Goal: Task Accomplishment & Management: Manage account settings

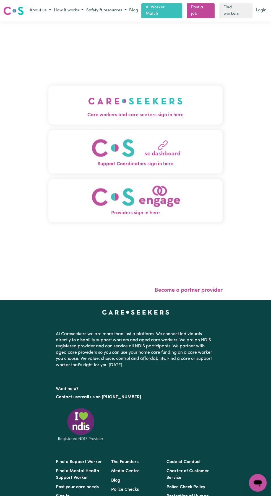
click at [145, 107] on img "Care workers and care seekers sign in here" at bounding box center [135, 101] width 94 height 20
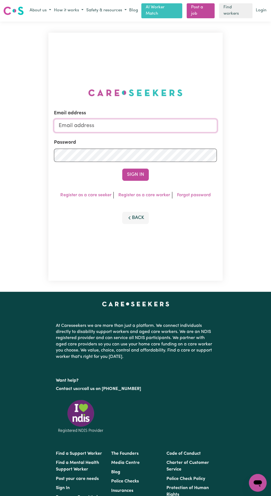
click at [108, 132] on input "Email address" at bounding box center [135, 125] width 163 height 13
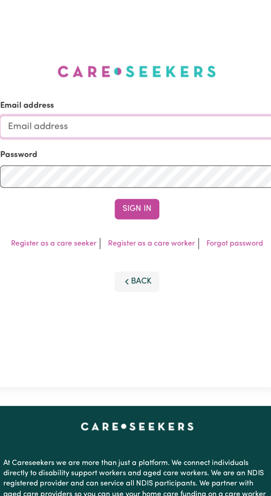
type input "[EMAIL_ADDRESS][DOMAIN_NAME]"
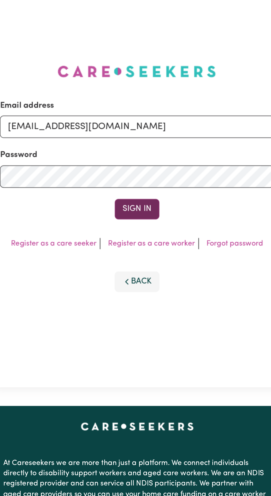
click at [134, 180] on button "Sign In" at bounding box center [135, 174] width 27 height 12
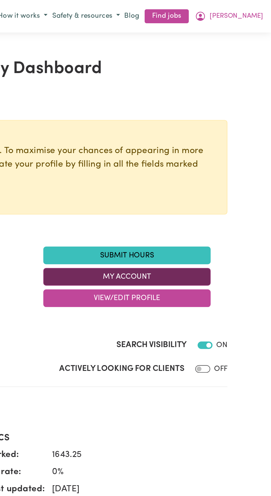
click at [190, 164] on button "My Account" at bounding box center [186, 164] width 100 height 11
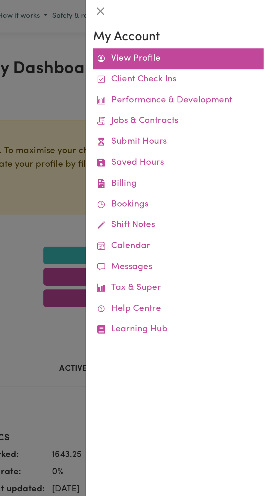
click at [194, 34] on link "View Profile" at bounding box center [216, 35] width 102 height 12
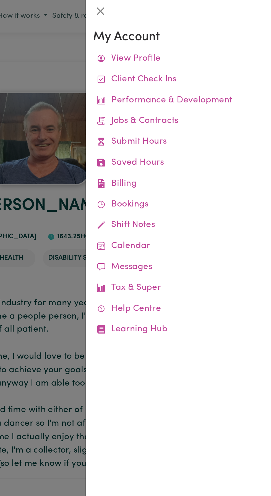
click at [136, 38] on div at bounding box center [135, 248] width 271 height 496
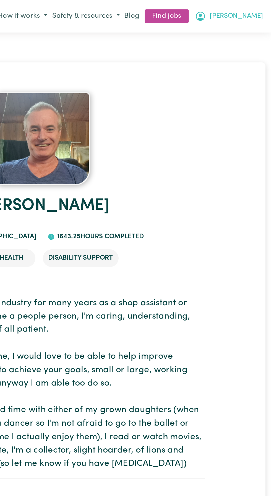
click at [264, 9] on button "[PERSON_NAME]" at bounding box center [245, 9] width 43 height 9
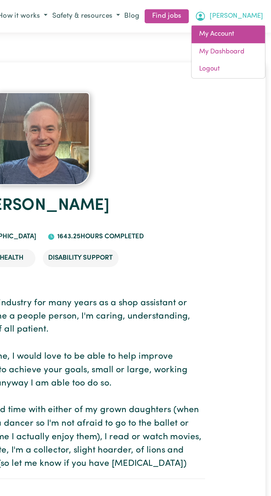
click at [243, 21] on link "My Account" at bounding box center [246, 20] width 44 height 11
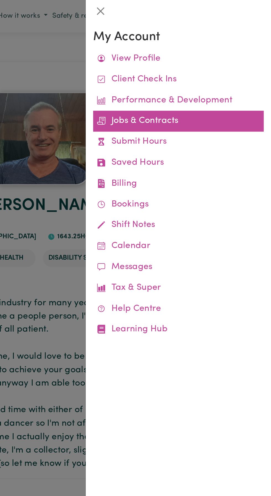
click at [211, 72] on link "Jobs & Contracts" at bounding box center [216, 72] width 102 height 12
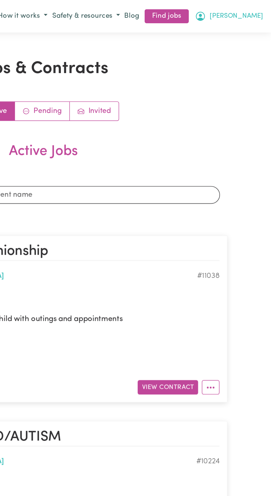
click at [261, 11] on span "[PERSON_NAME]" at bounding box center [251, 10] width 32 height 6
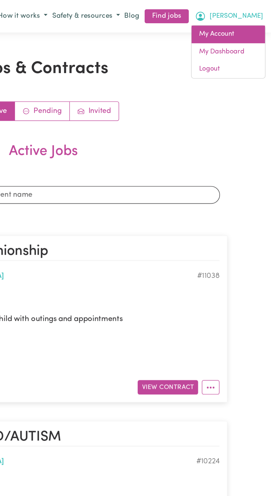
click at [243, 20] on link "My Account" at bounding box center [246, 20] width 44 height 11
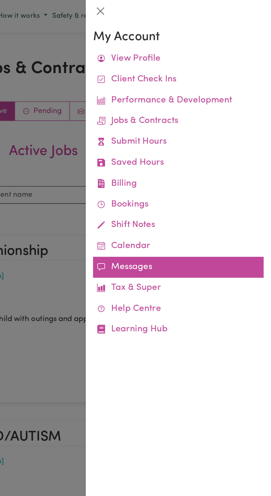
click at [195, 158] on link "Messages" at bounding box center [216, 159] width 102 height 12
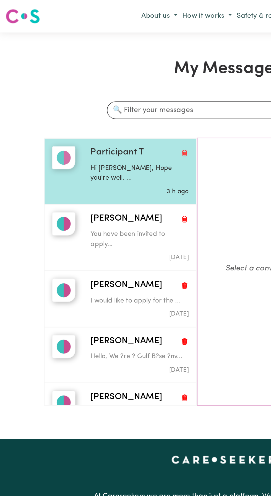
click at [77, 96] on div "Hi [PERSON_NAME], Hope you're well. ..." at bounding box center [83, 102] width 58 height 14
